Goal: Check status: Check status

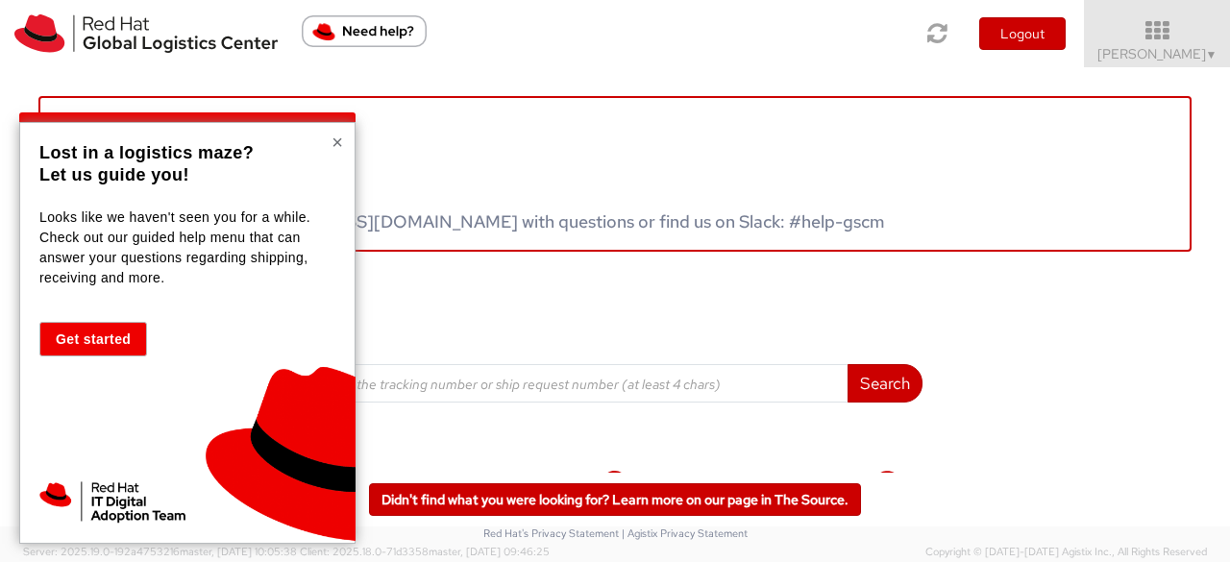
click at [340, 139] on button "×" at bounding box center [337, 142] width 12 height 19
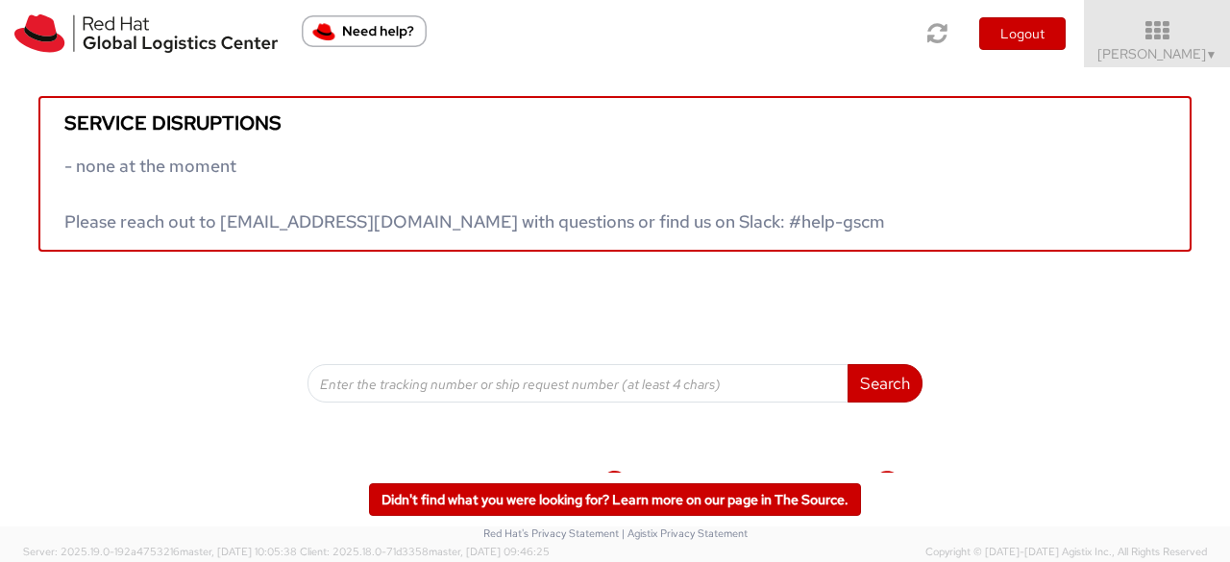
click at [145, 345] on div "Service disruptions - none at the moment Please reach out to globallogistics@re…" at bounding box center [615, 234] width 1230 height 335
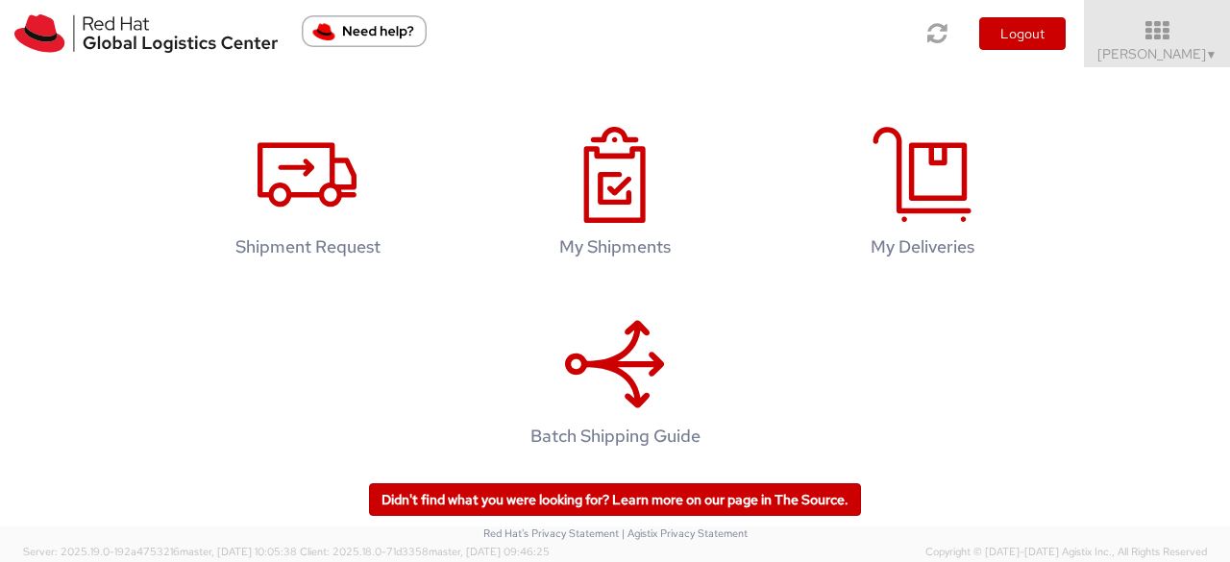
scroll to position [354, 0]
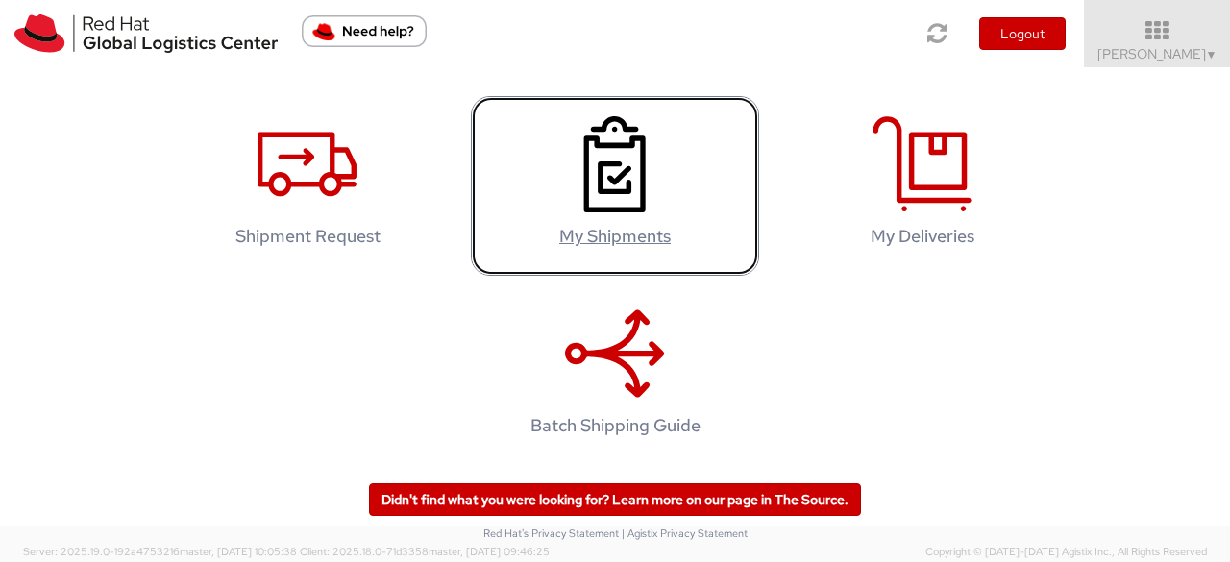
click at [623, 233] on h4 "My Shipments" at bounding box center [615, 236] width 248 height 19
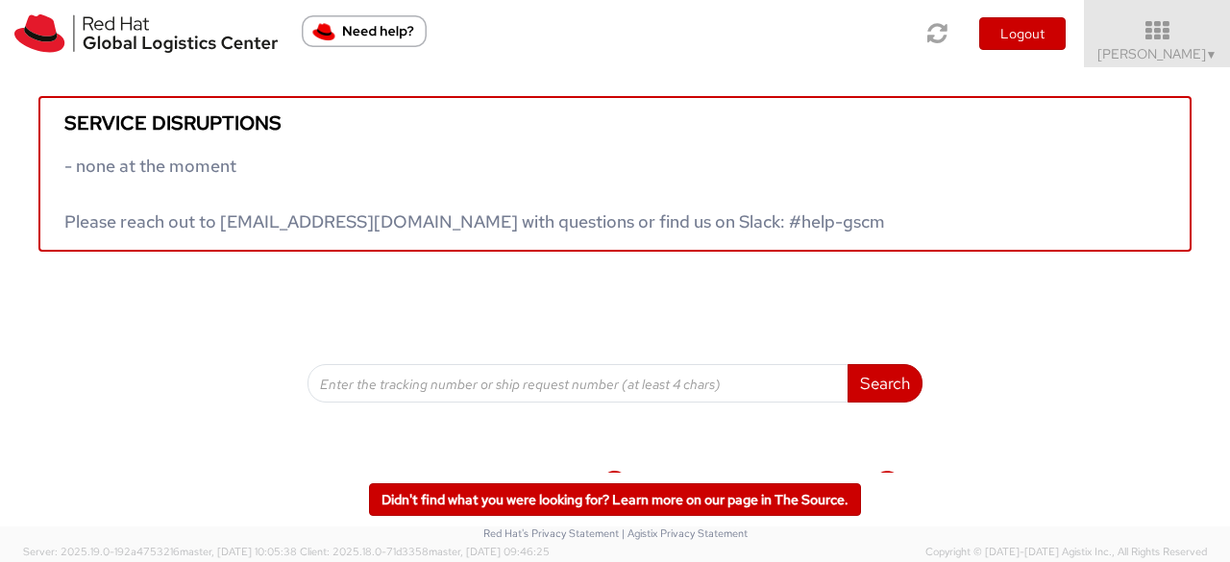
click at [52, 401] on div "Service disruptions - none at the moment Please reach out to globallogistics@re…" at bounding box center [615, 448] width 1230 height 762
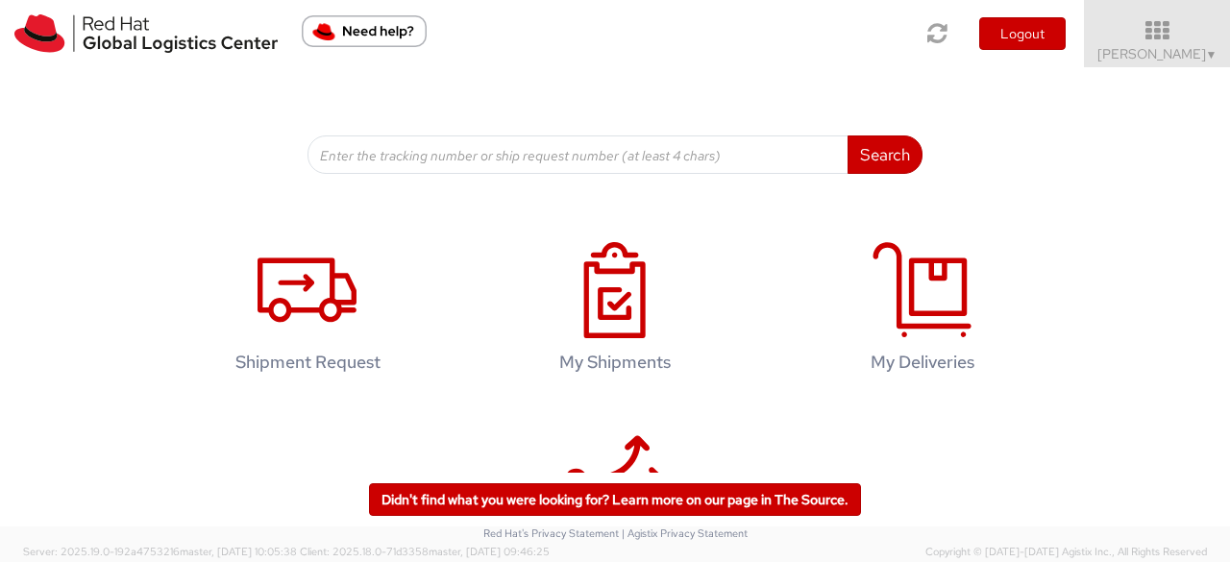
scroll to position [307, 0]
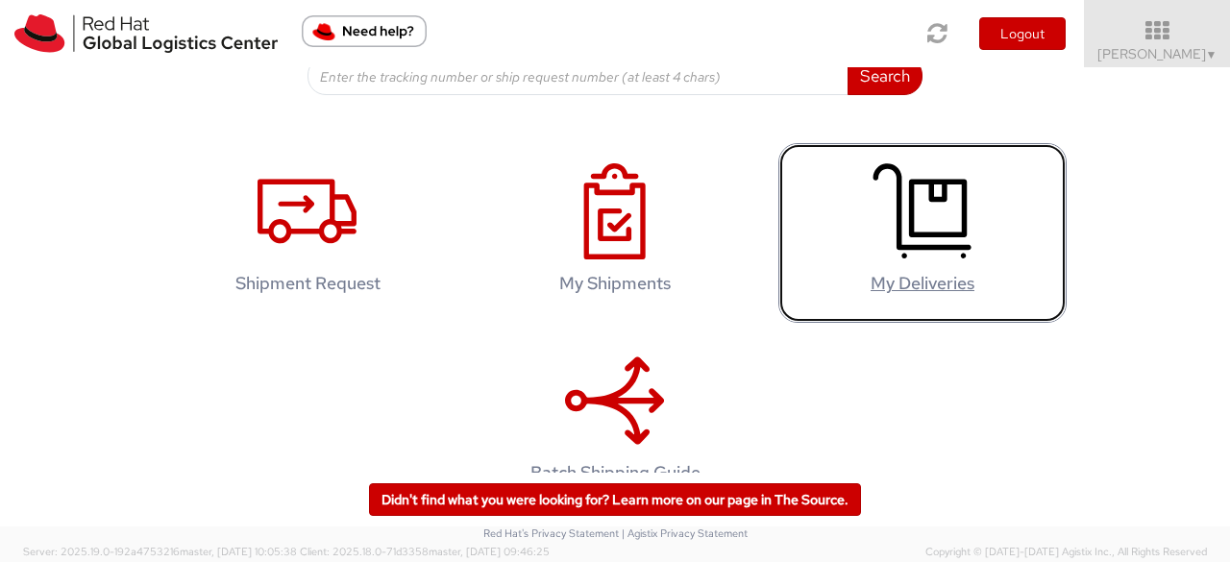
click at [976, 274] on h4 "My Deliveries" at bounding box center [922, 283] width 248 height 19
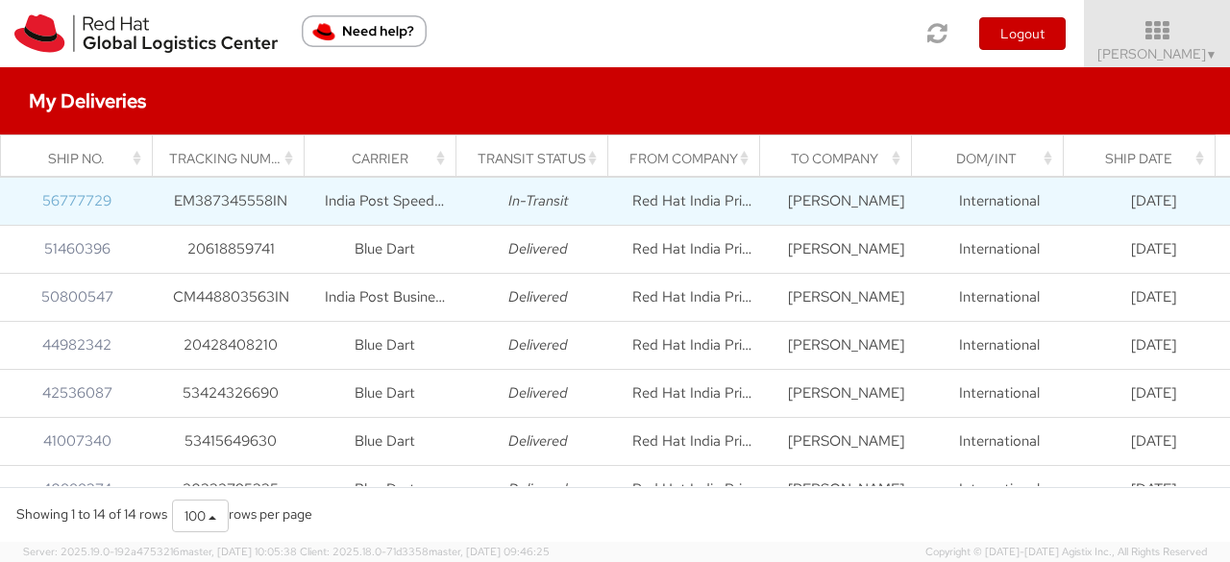
click at [94, 201] on link "56777729" at bounding box center [76, 200] width 69 height 19
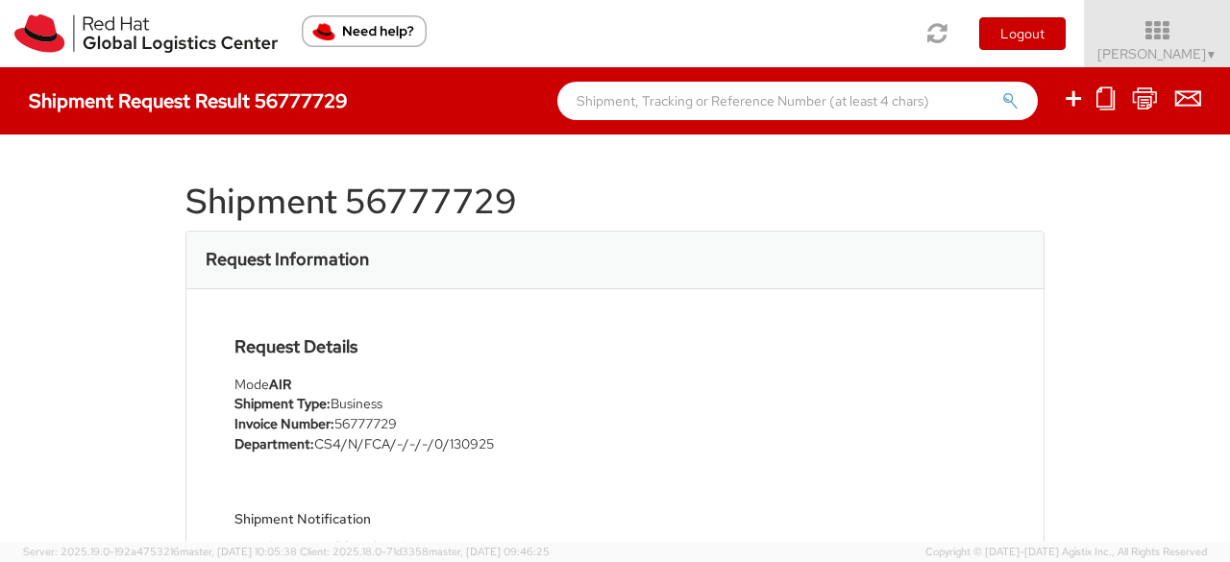
click at [31, 304] on div "Shipment 56777729 Request Information Request Details Mode AIR Shipment Type: B…" at bounding box center [615, 337] width 1230 height 407
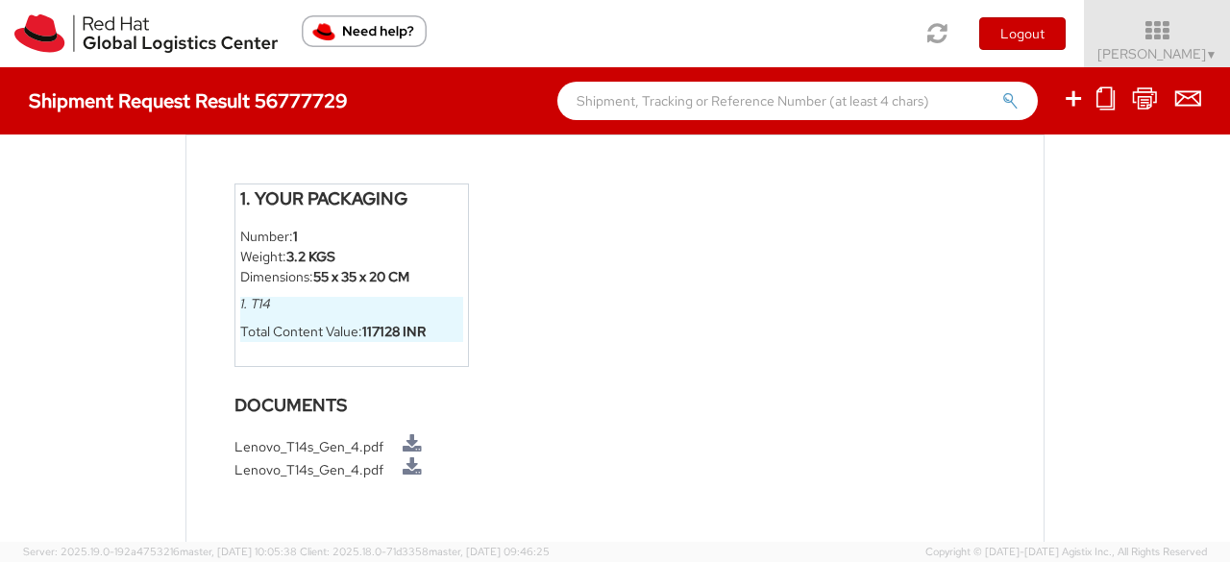
scroll to position [1172, 0]
click at [409, 443] on link at bounding box center [411, 443] width 19 height 20
click at [413, 458] on link at bounding box center [411, 466] width 19 height 20
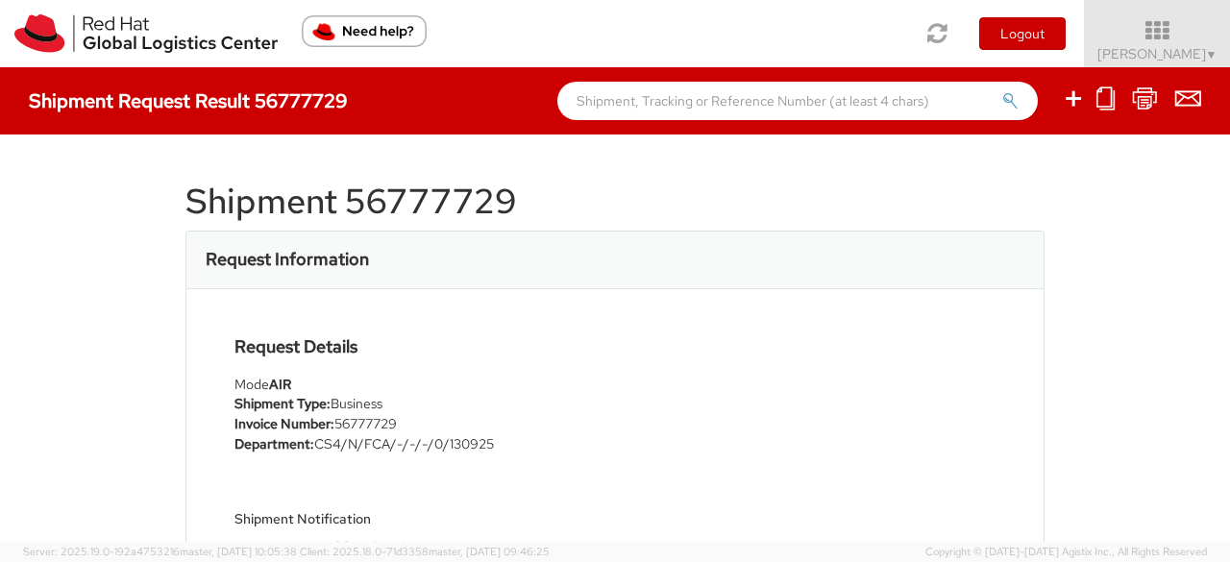
click at [486, 474] on div "Shipment Notification [EMAIL_ADDRESS][DOMAIN_NAME] Hardware - Laptop, Here is t…" at bounding box center [417, 563] width 366 height 178
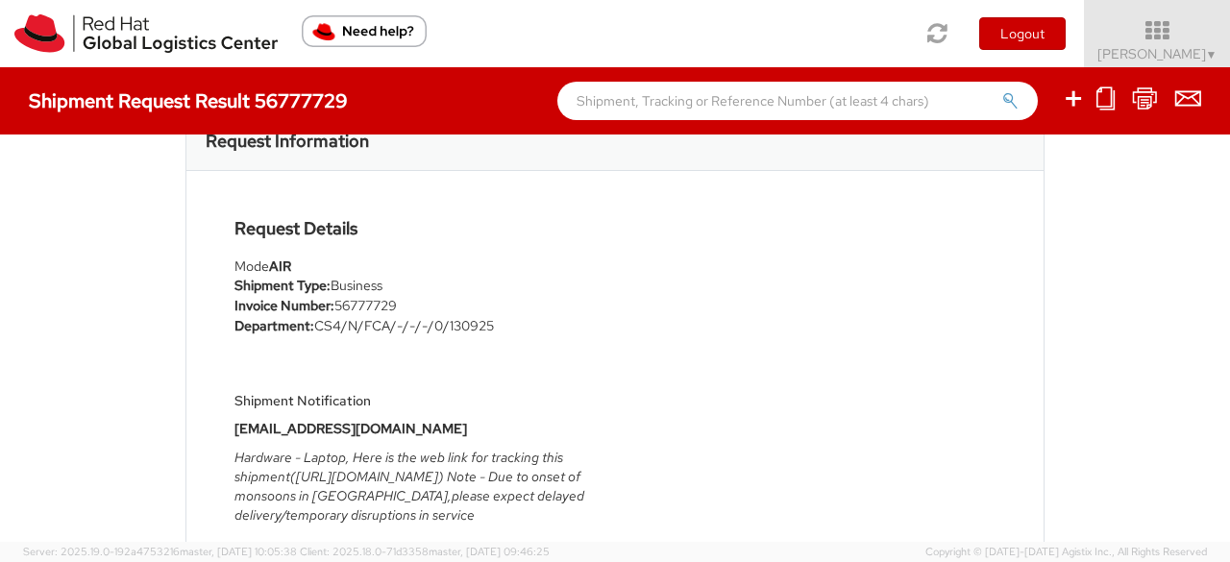
scroll to position [154, 0]
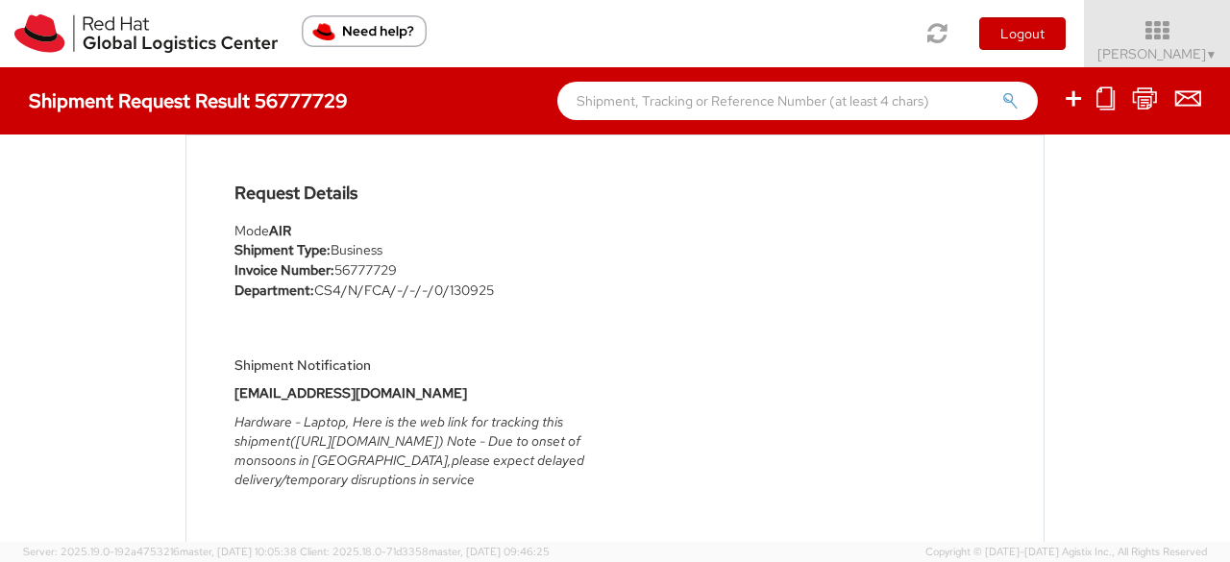
click at [353, 442] on icon "Hardware - Laptop, Here is the web link for tracking this shipment([URL][DOMAIN…" at bounding box center [409, 450] width 350 height 75
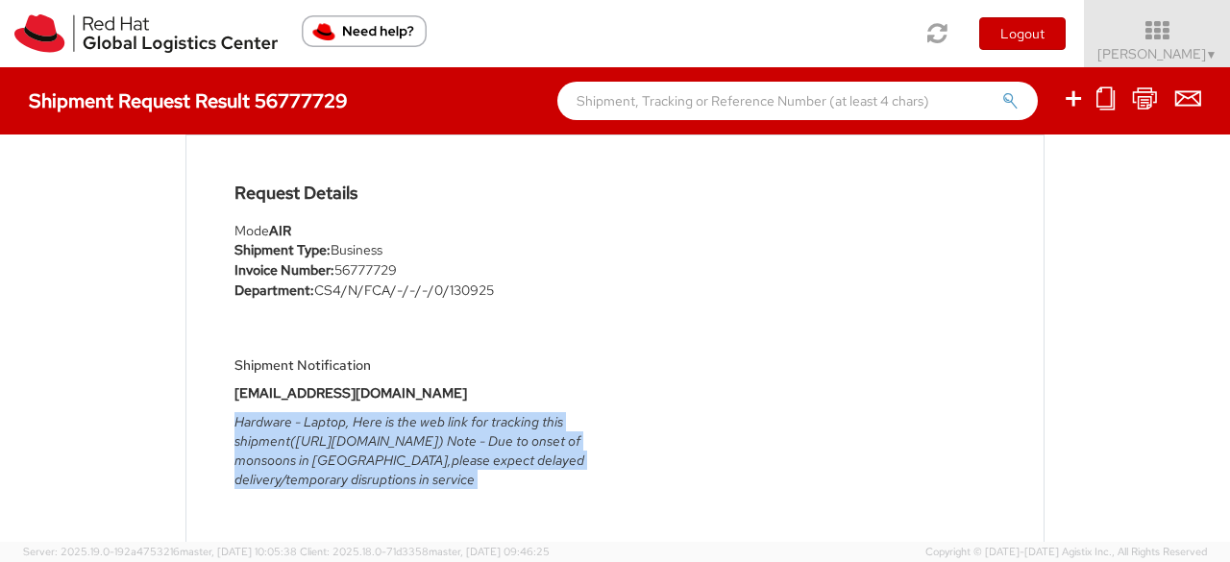
click at [353, 442] on icon "Hardware - Laptop, Here is the web link for tracking this shipment([URL][DOMAIN…" at bounding box center [409, 450] width 350 height 75
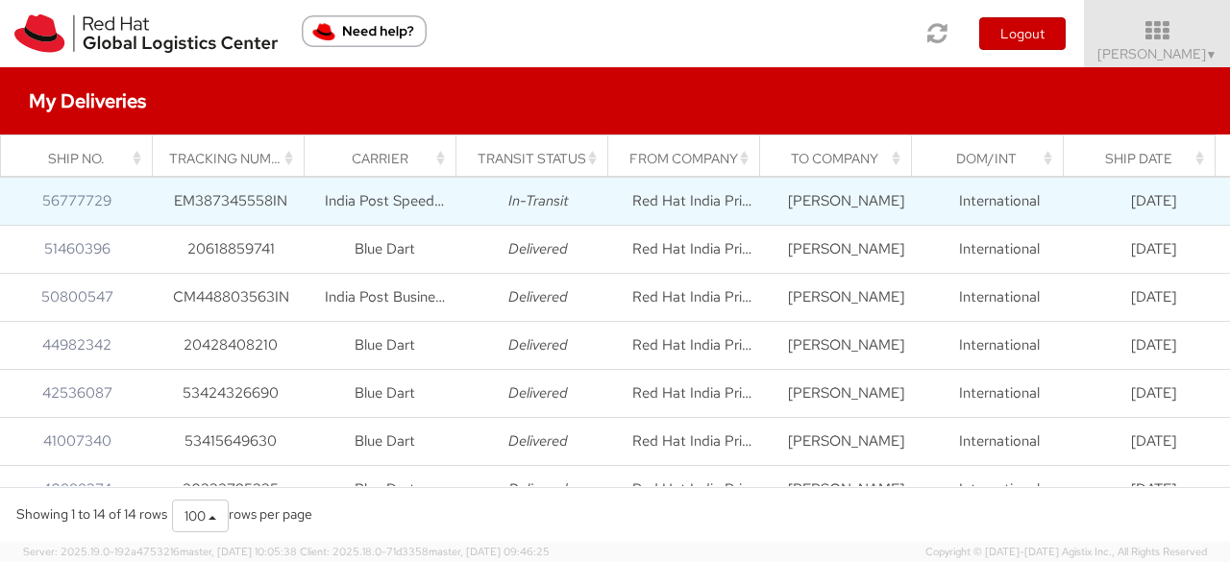
click at [542, 202] on icon "In-Transit" at bounding box center [538, 200] width 61 height 19
click at [207, 203] on td "EM387345558IN" at bounding box center [231, 202] width 154 height 48
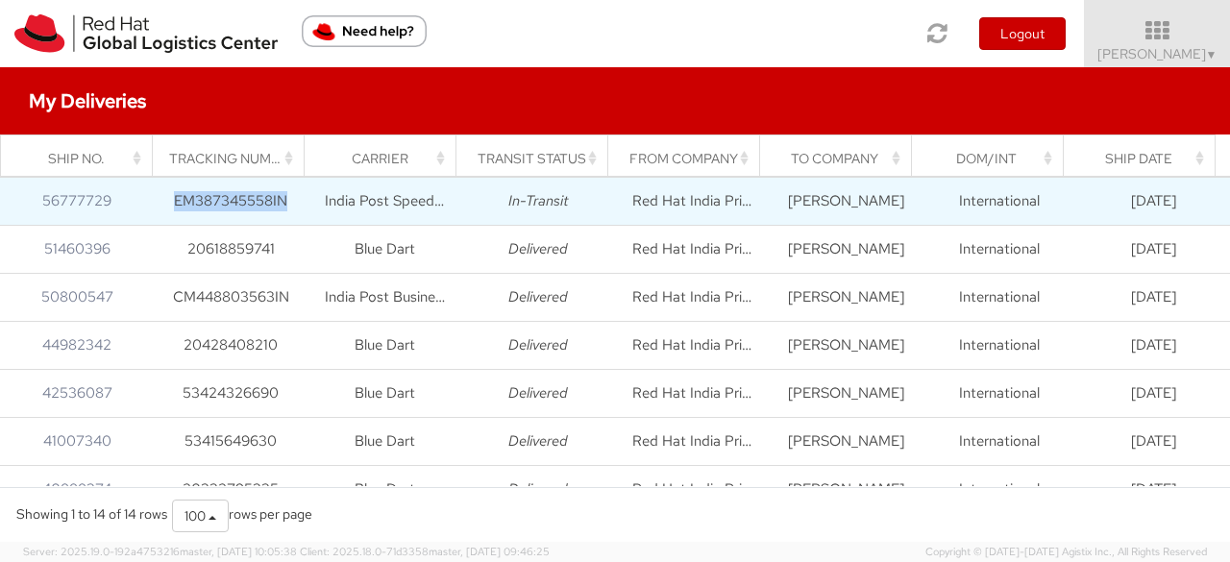
click at [207, 203] on td "EM387345558IN" at bounding box center [231, 202] width 154 height 48
click at [84, 206] on link "56777729" at bounding box center [76, 200] width 69 height 19
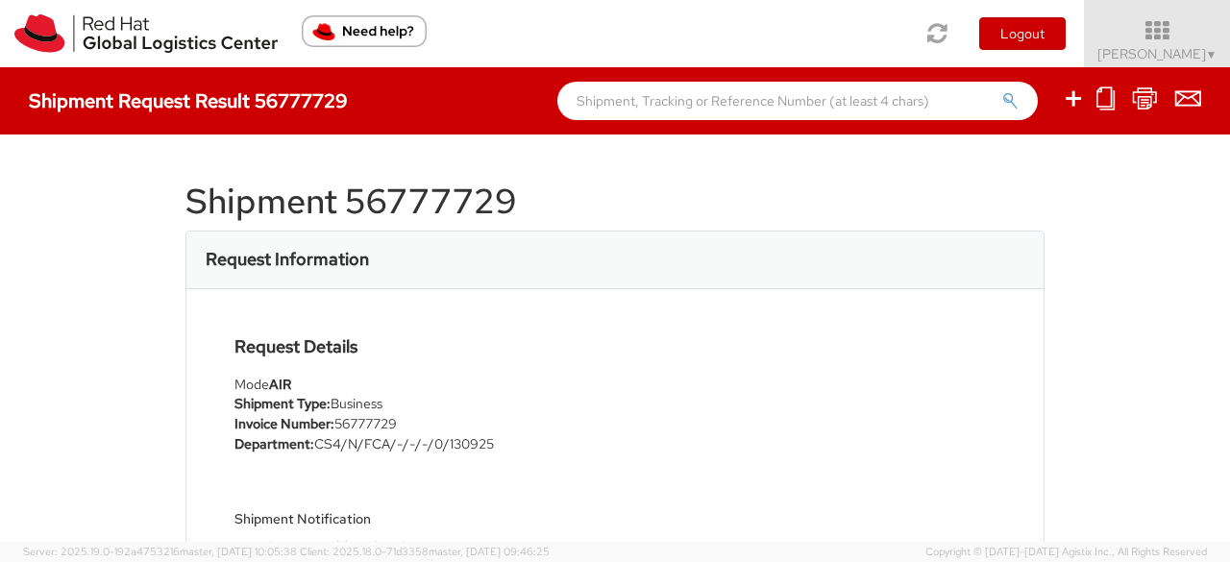
click at [84, 206] on div "Shipment 56777729 Request Information Request Details Mode AIR Shipment Type: B…" at bounding box center [615, 337] width 1230 height 407
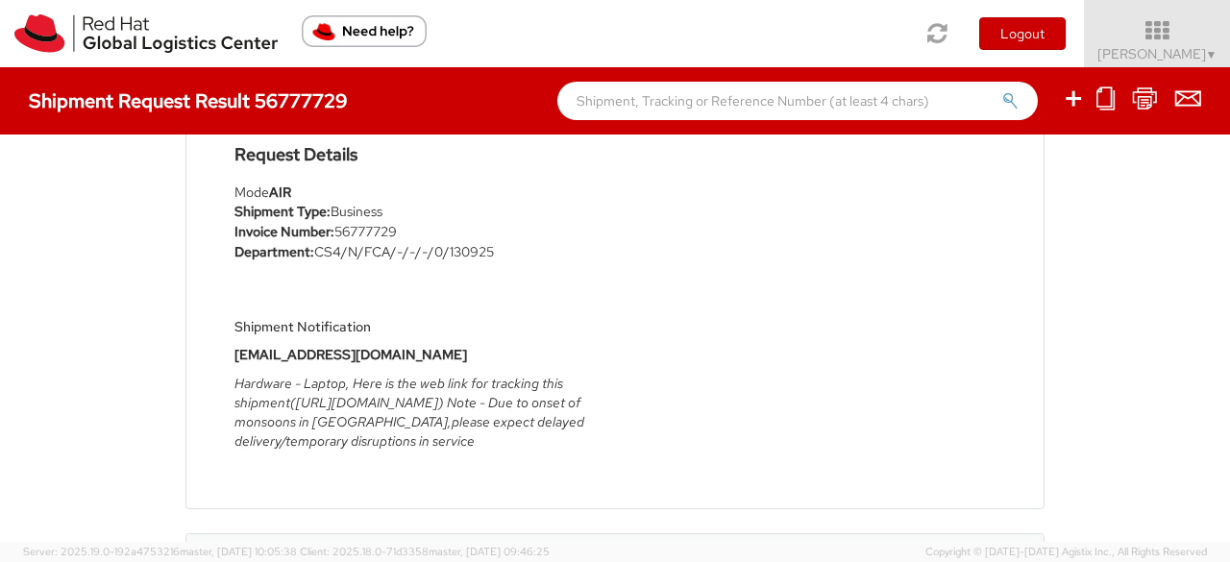
scroll to position [231, 0]
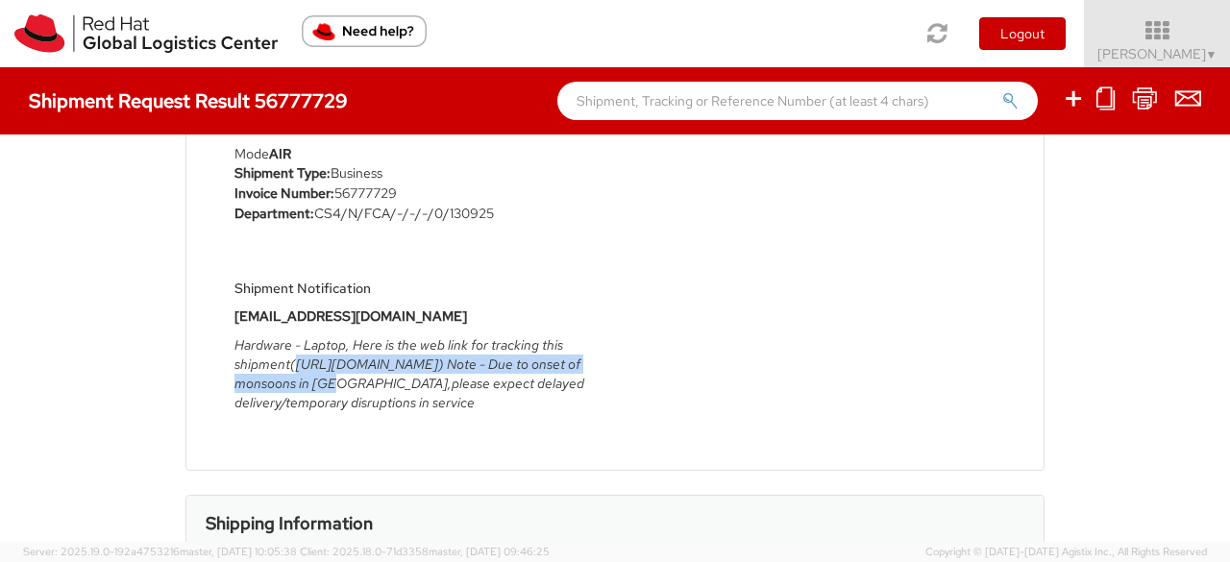
drag, startPoint x: 290, startPoint y: 358, endPoint x: 638, endPoint y: 370, distance: 347.9
click at [638, 370] on div "Request Details Mode AIR Shipment Type: Business Invoice Number: 56777729 Depar…" at bounding box center [615, 264] width 790 height 315
copy icon "[URL][DOMAIN_NAME]"
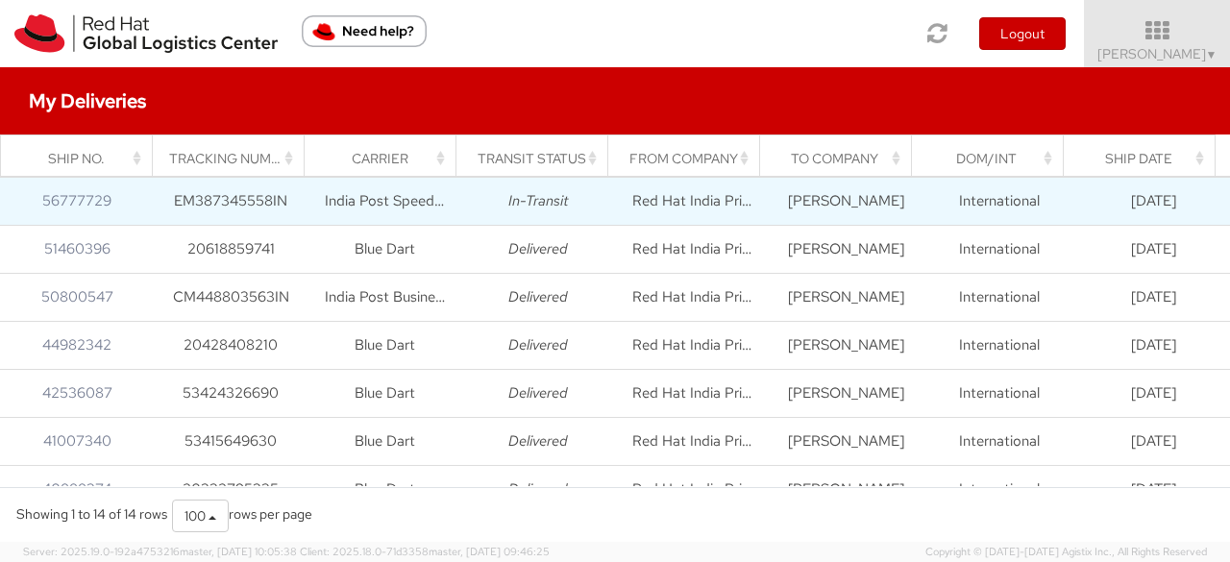
click at [201, 197] on td "EM387345558IN" at bounding box center [231, 202] width 154 height 48
copy td "EM387345558IN"
click at [94, 202] on link "56777729" at bounding box center [76, 200] width 69 height 19
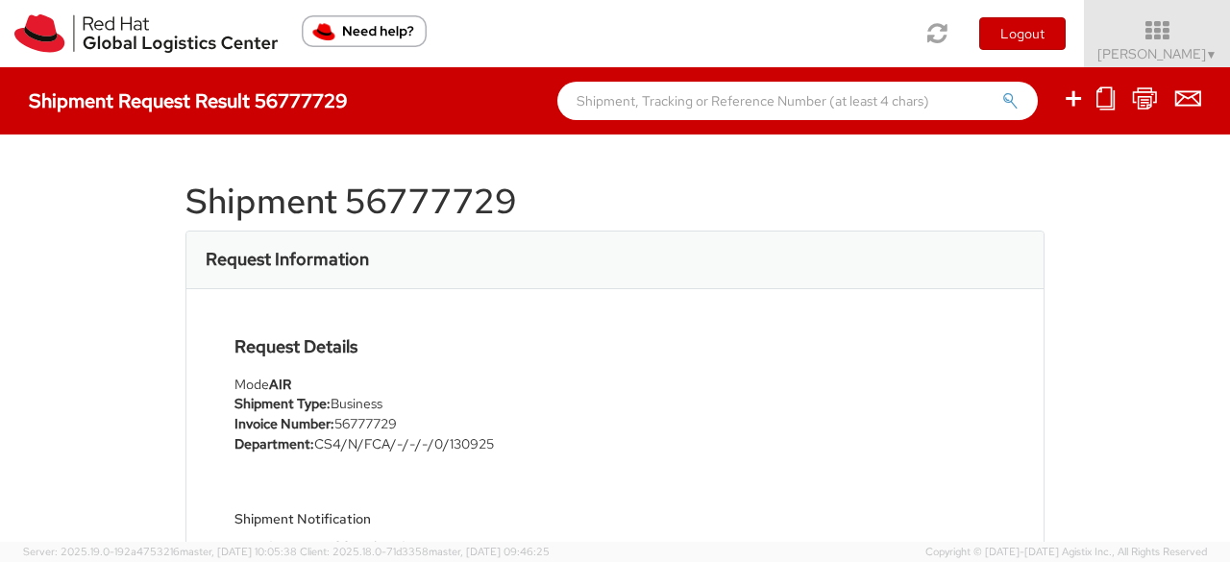
click at [407, 189] on h1 "Shipment 56777729" at bounding box center [614, 202] width 859 height 38
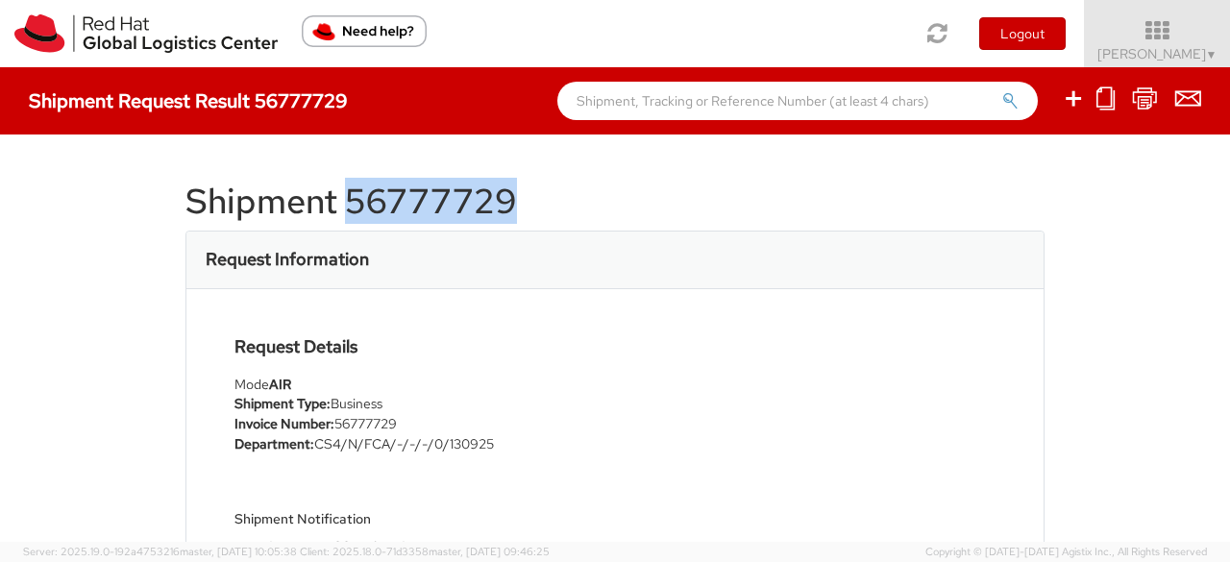
click at [407, 189] on h1 "Shipment 56777729" at bounding box center [614, 202] width 859 height 38
copy h1 "56777729"
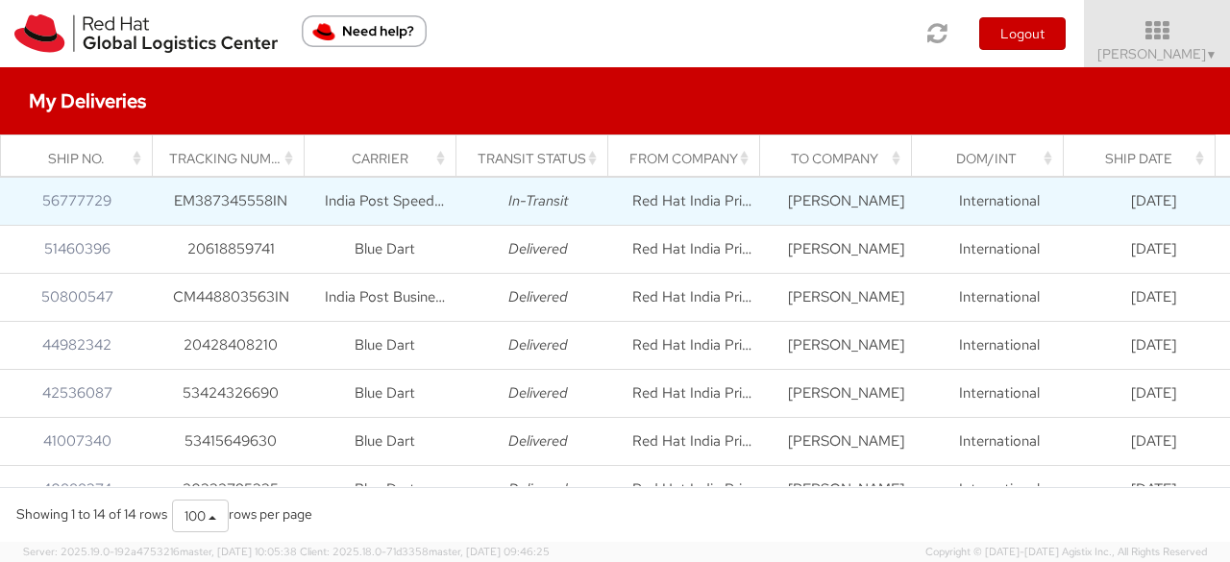
click at [256, 204] on td "EM387345558IN" at bounding box center [231, 202] width 154 height 48
copy td "EM387345558IN"
click at [382, 193] on td "India Post Speed Post" at bounding box center [384, 202] width 154 height 48
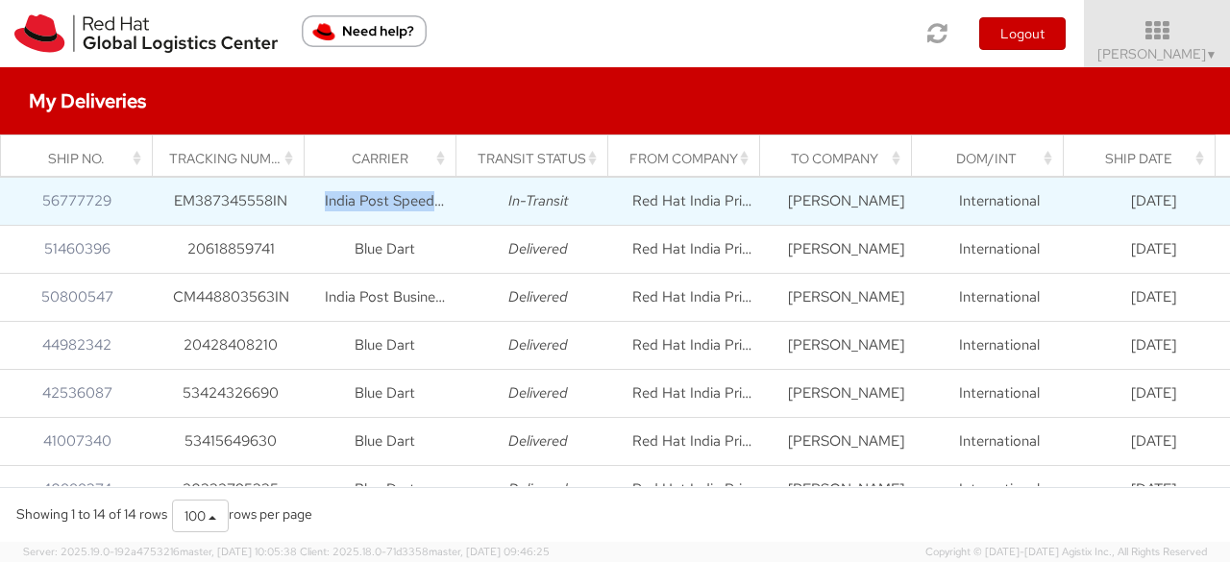
click at [382, 193] on td "India Post Speed Post" at bounding box center [384, 202] width 154 height 48
click at [351, 214] on td "India Post Speed Post" at bounding box center [384, 202] width 154 height 48
drag, startPoint x: 351, startPoint y: 214, endPoint x: 0, endPoint y: 218, distance: 350.6
click at [0, 218] on tr "56777729 EM387345558IN India Post Speed Post In-Transit Red Hat India Private L…" at bounding box center [615, 202] width 1230 height 48
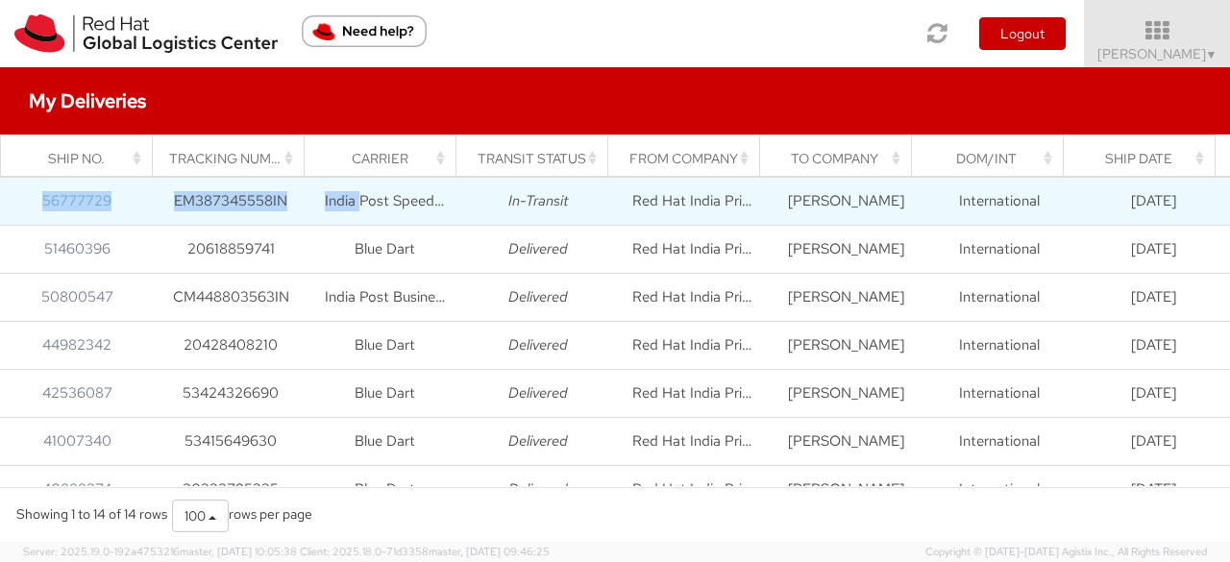
click at [74, 204] on link "56777729" at bounding box center [76, 200] width 69 height 19
